Goal: Information Seeking & Learning: Learn about a topic

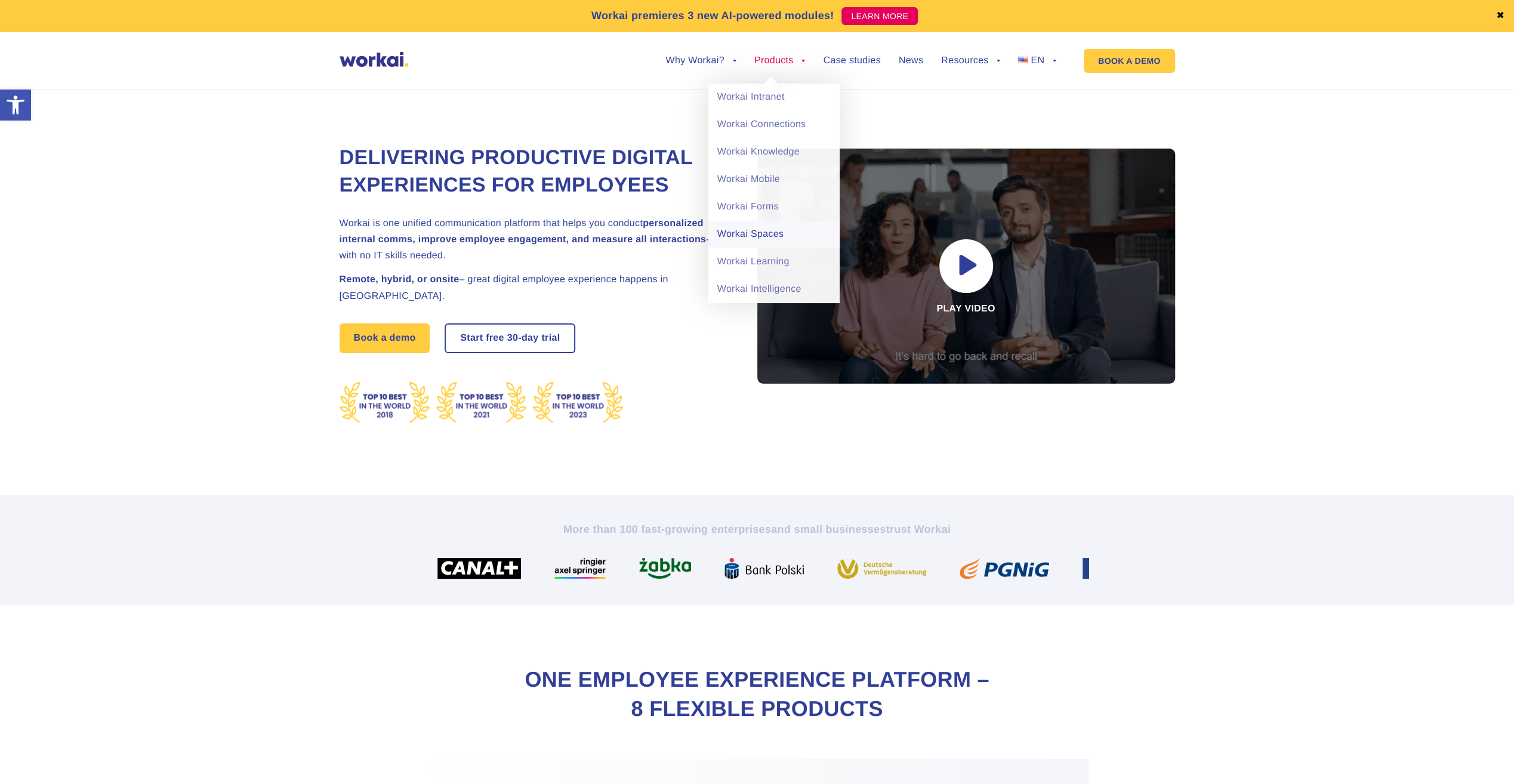
click at [779, 241] on link "Workai Spaces" at bounding box center [774, 234] width 131 height 27
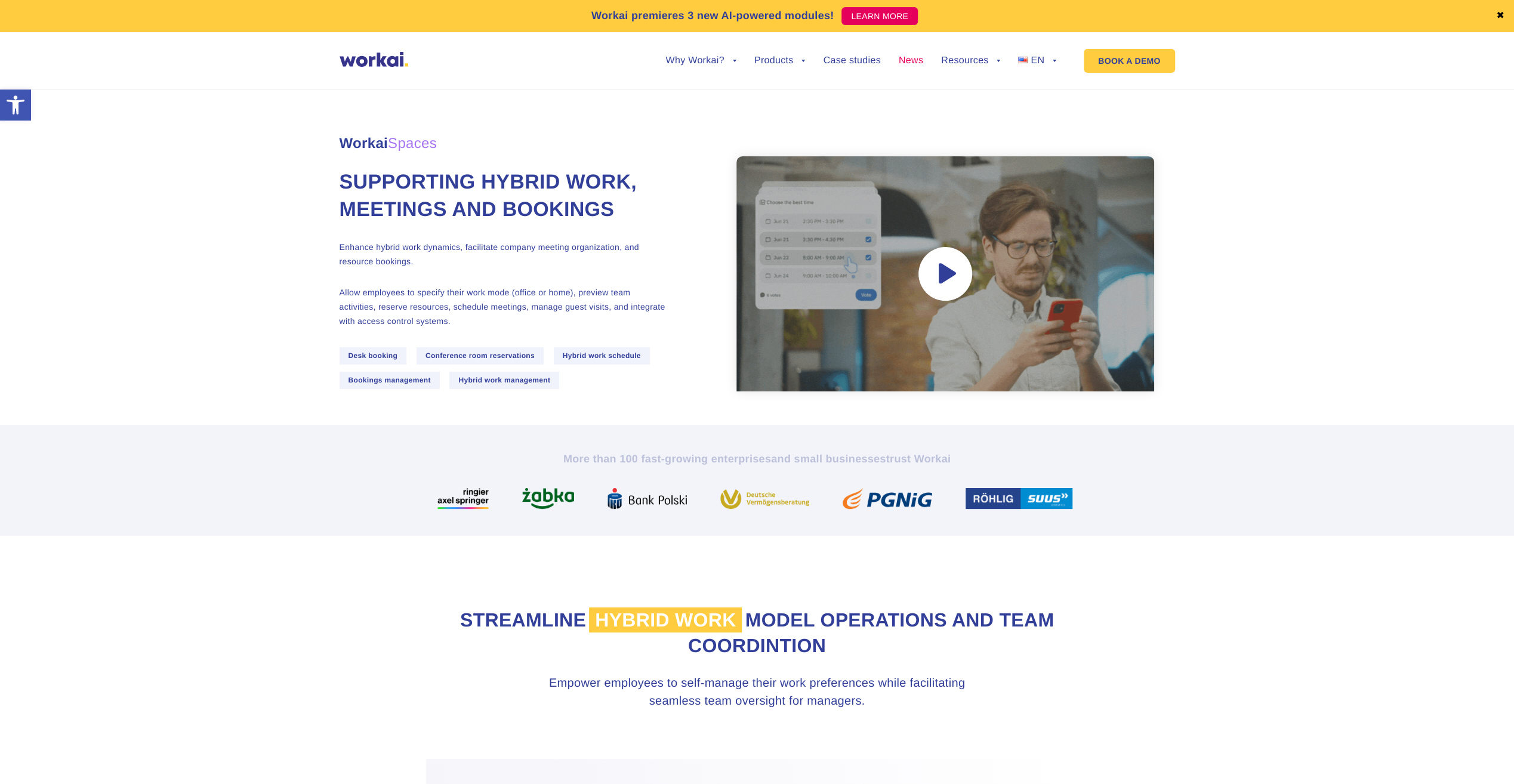
click at [918, 61] on link "News" at bounding box center [911, 61] width 24 height 10
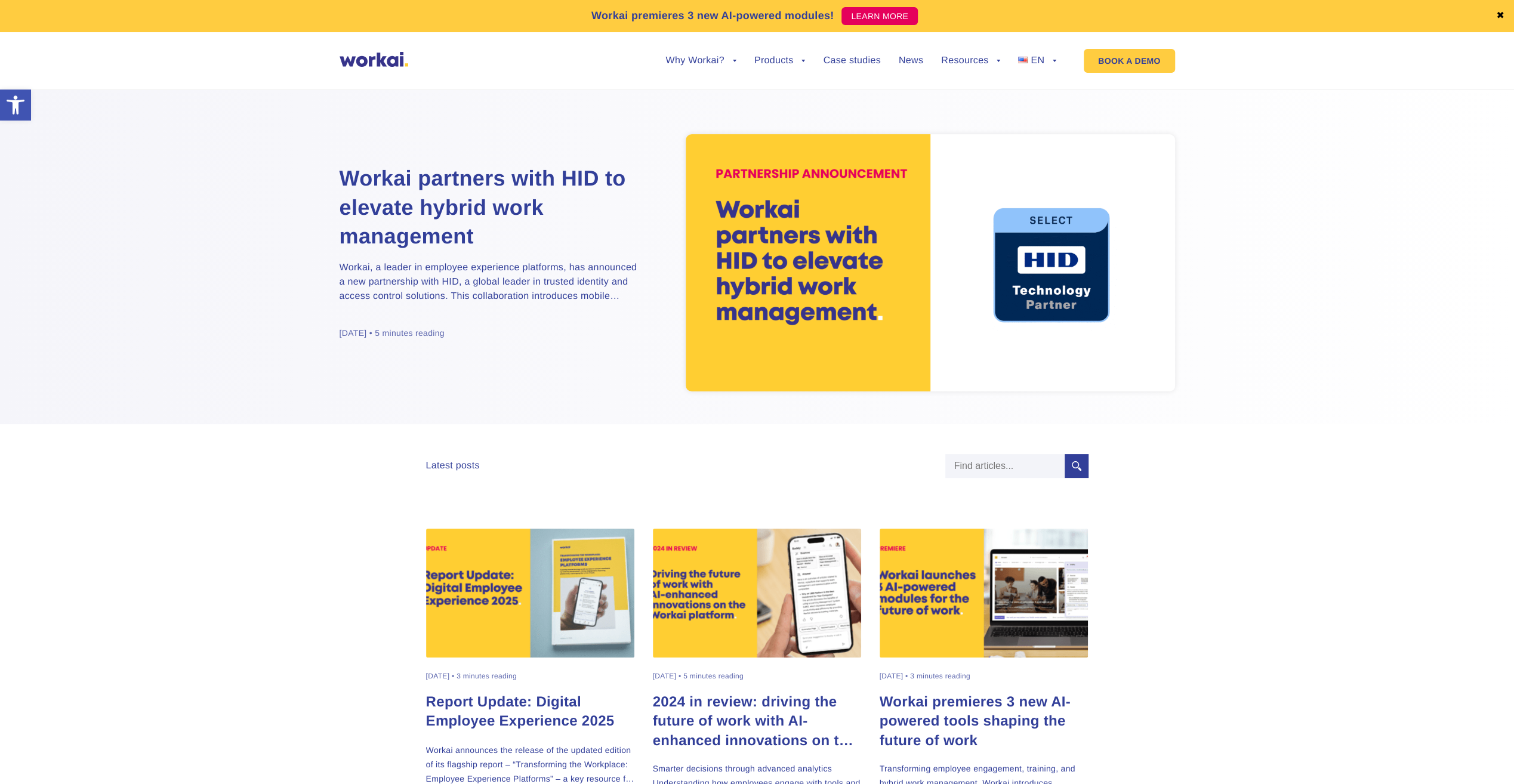
click at [915, 271] on img at bounding box center [930, 263] width 490 height 257
